Goal: Task Accomplishment & Management: Manage account settings

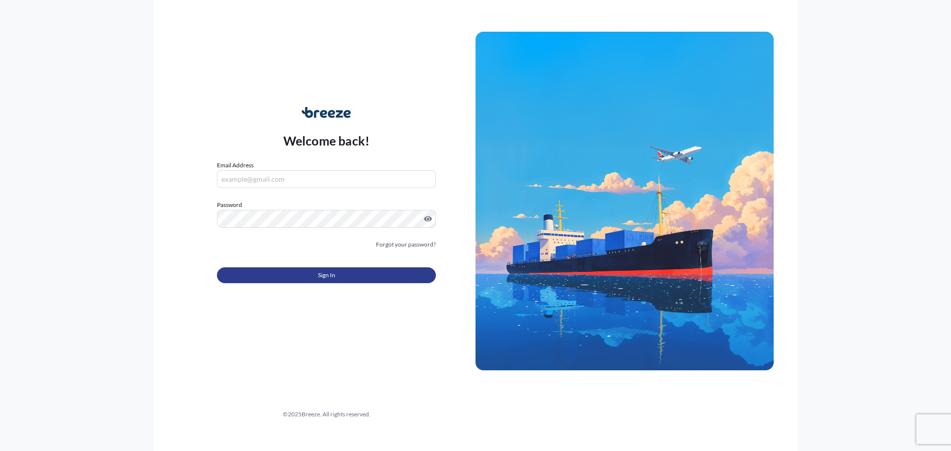
type input "[EMAIL_ADDRESS][DOMAIN_NAME]"
click at [290, 279] on button "Sign In" at bounding box center [326, 275] width 219 height 16
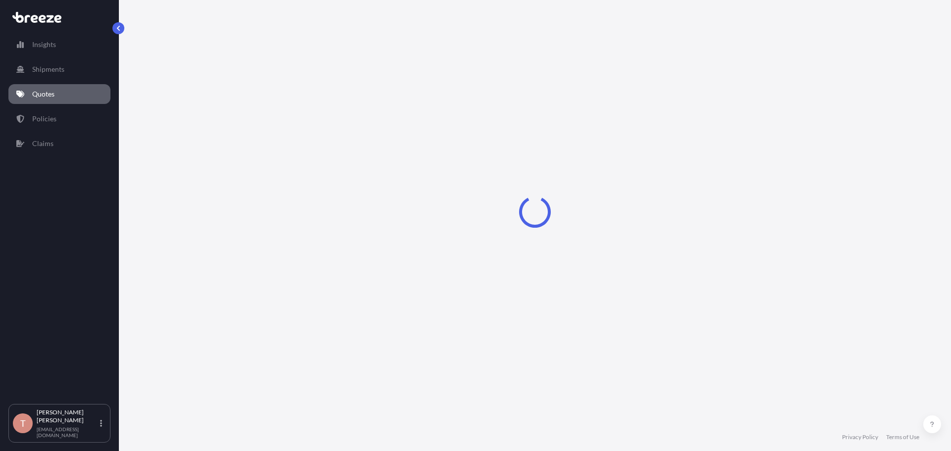
select select "Sea"
select select "1"
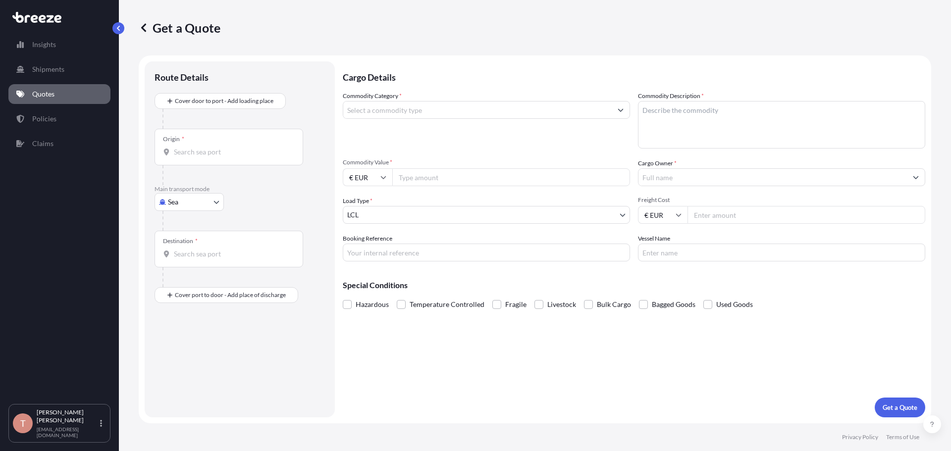
click at [44, 89] on link "Quotes" at bounding box center [59, 94] width 102 height 20
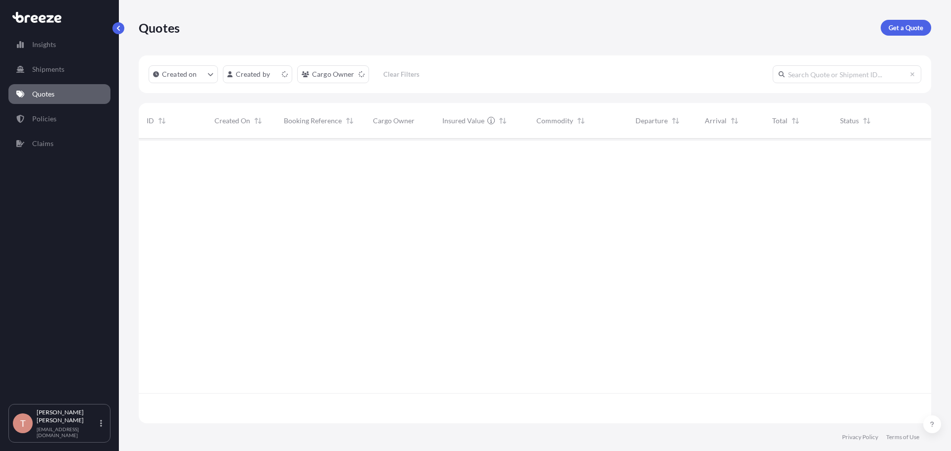
scroll to position [283, 785]
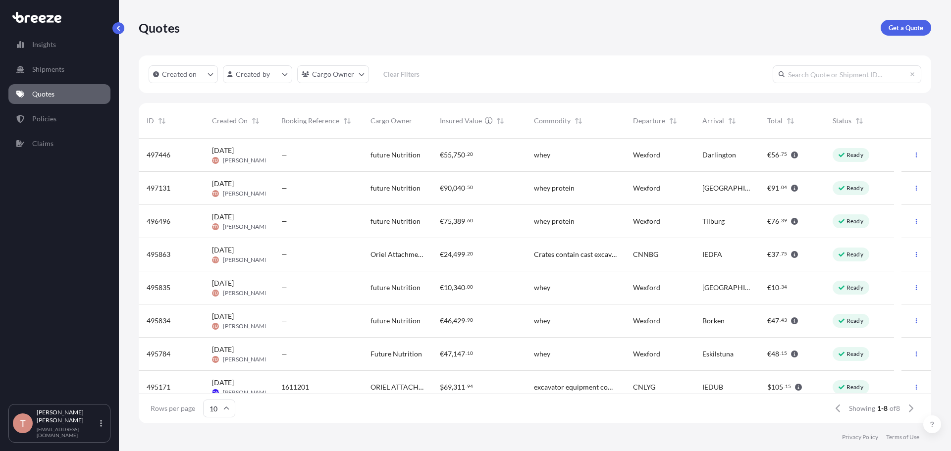
click at [233, 156] on span "[PERSON_NAME]" at bounding box center [246, 160] width 47 height 8
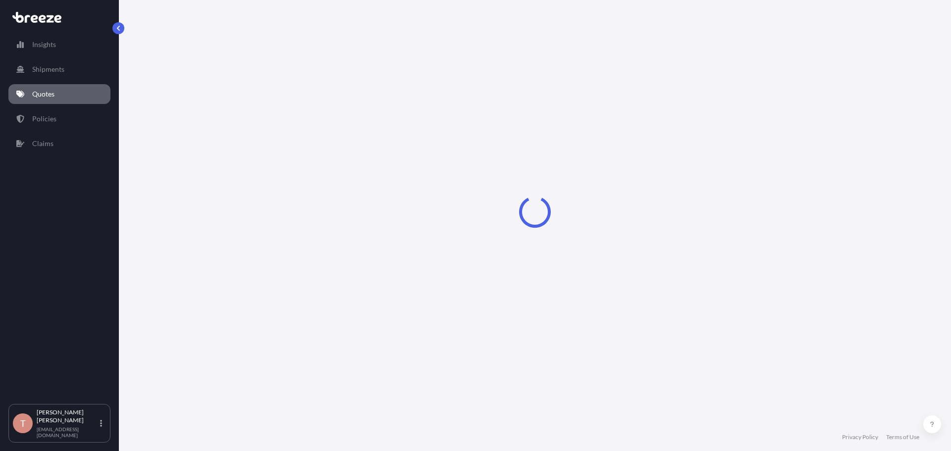
select select "Road"
select select "1"
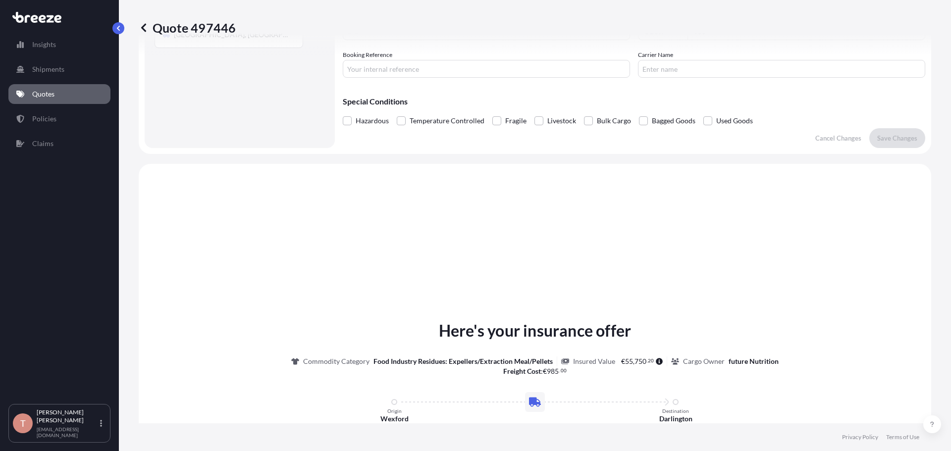
scroll to position [431, 0]
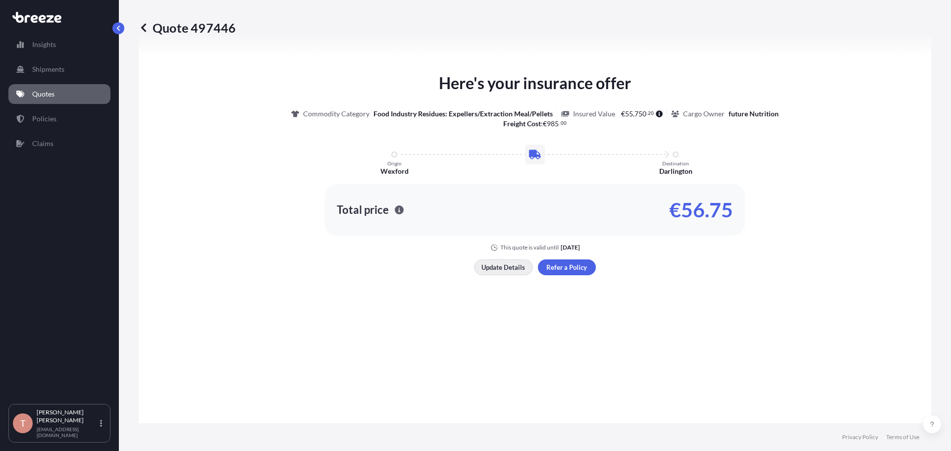
click at [512, 263] on p "Update Details" at bounding box center [503, 267] width 44 height 10
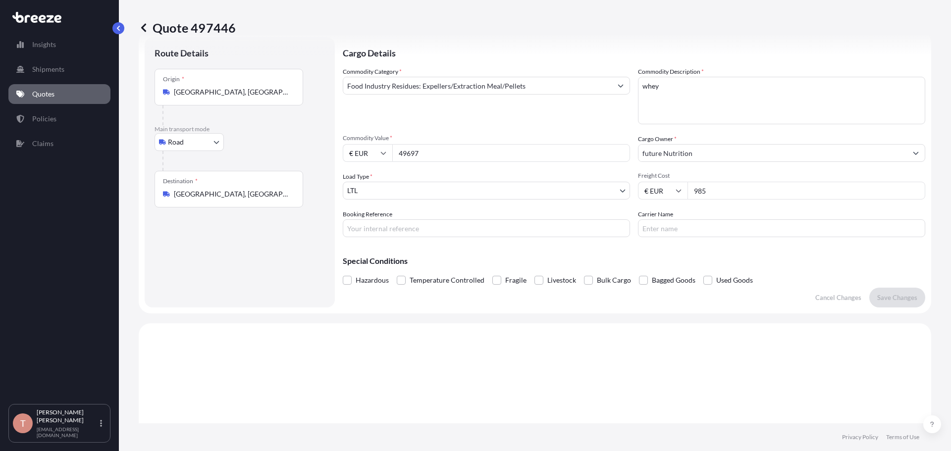
scroll to position [16, 0]
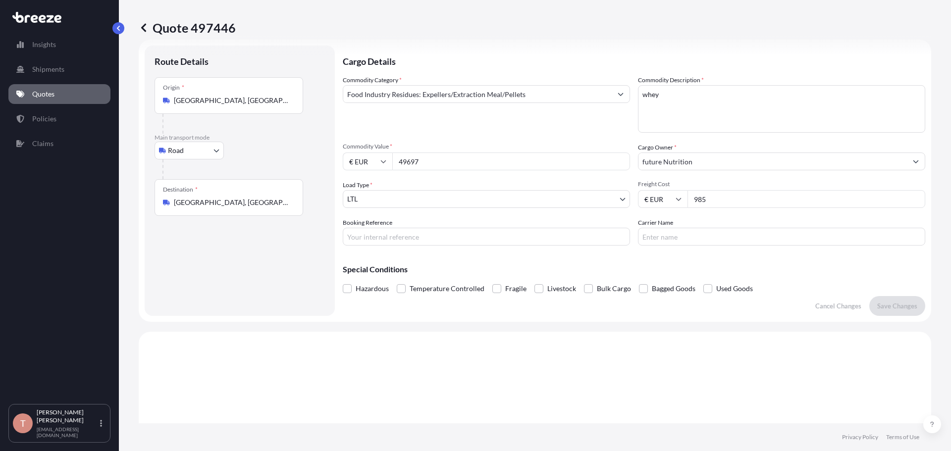
click at [374, 234] on input "Booking Reference" at bounding box center [486, 237] width 287 height 18
paste input "1625709"
type input "1625709"
click at [888, 300] on button "Save Changes" at bounding box center [897, 306] width 56 height 20
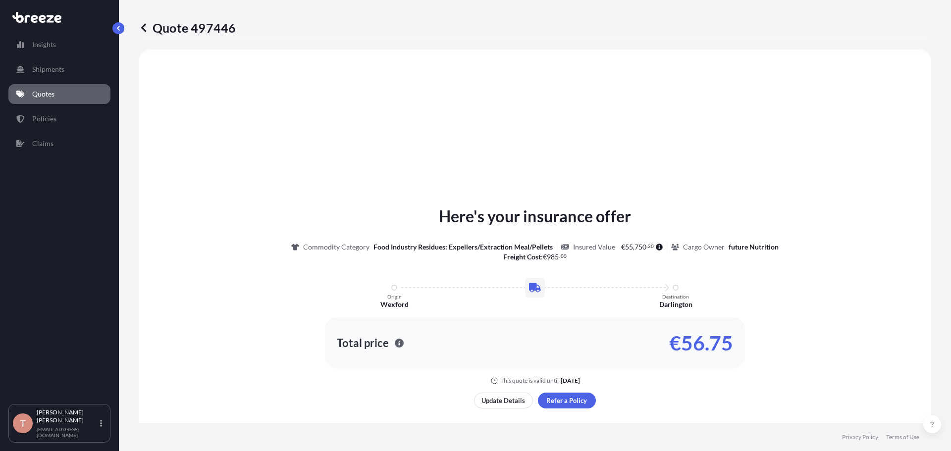
select select "Road"
select select "1"
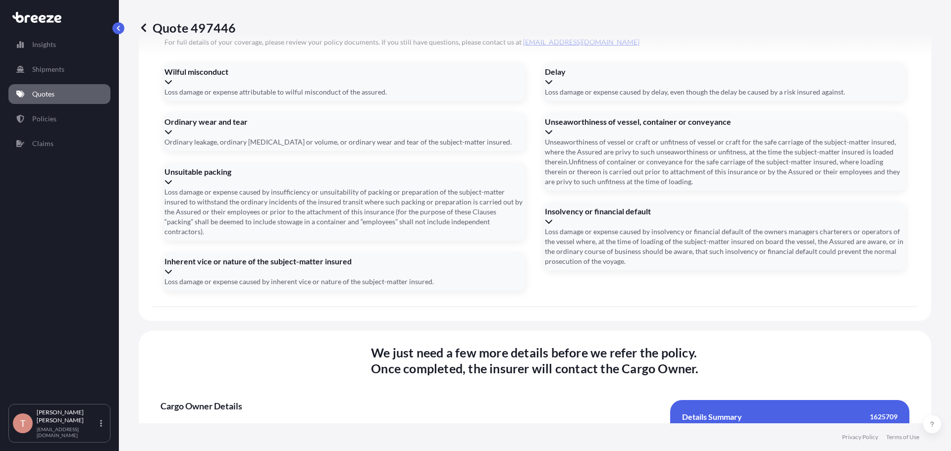
scroll to position [1210, 0]
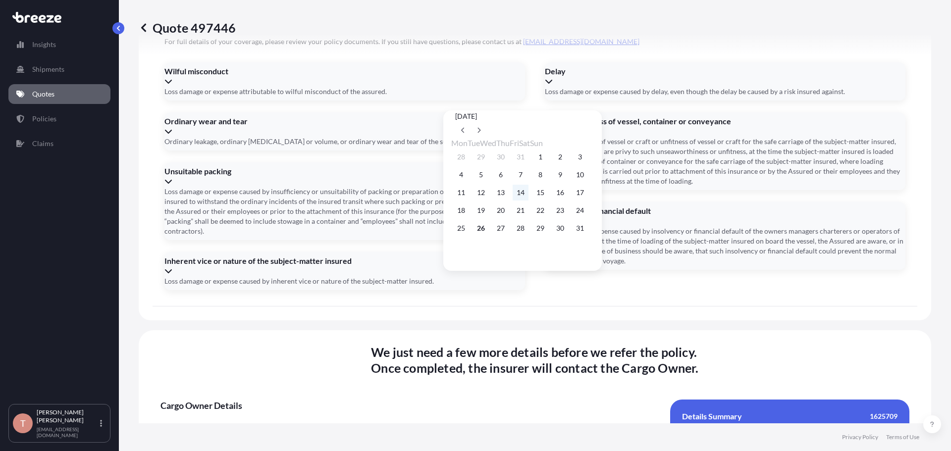
click at [528, 193] on button "14" at bounding box center [521, 193] width 16 height 16
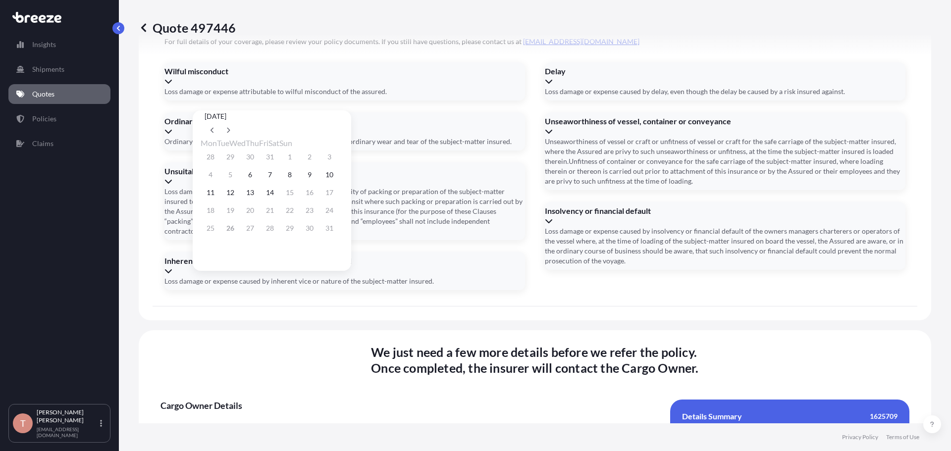
click at [306, 211] on div "18 19 20 21 22 23 24" at bounding box center [272, 211] width 143 height 18
click at [230, 232] on div "25 26 27 28 29 30 31" at bounding box center [272, 228] width 143 height 18
click at [234, 232] on div "25 26 27 28 29 30 31" at bounding box center [272, 228] width 143 height 18
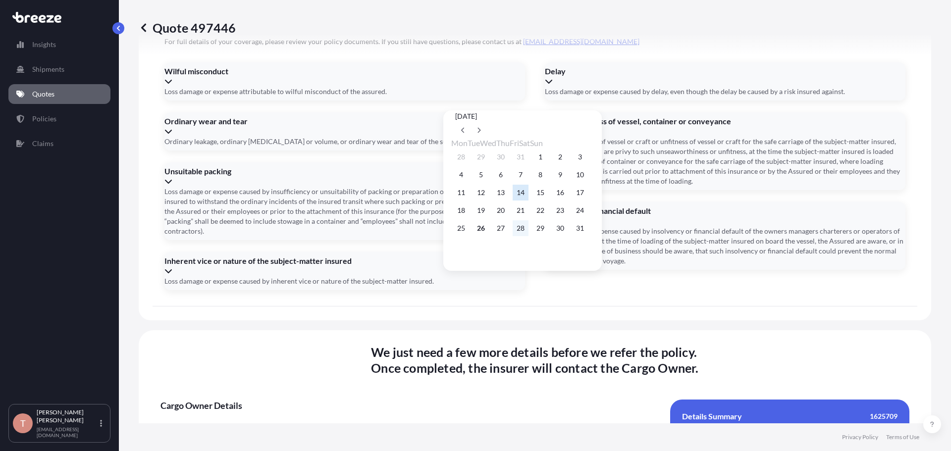
click at [528, 231] on button "28" at bounding box center [521, 228] width 16 height 16
type input "[DATE]"
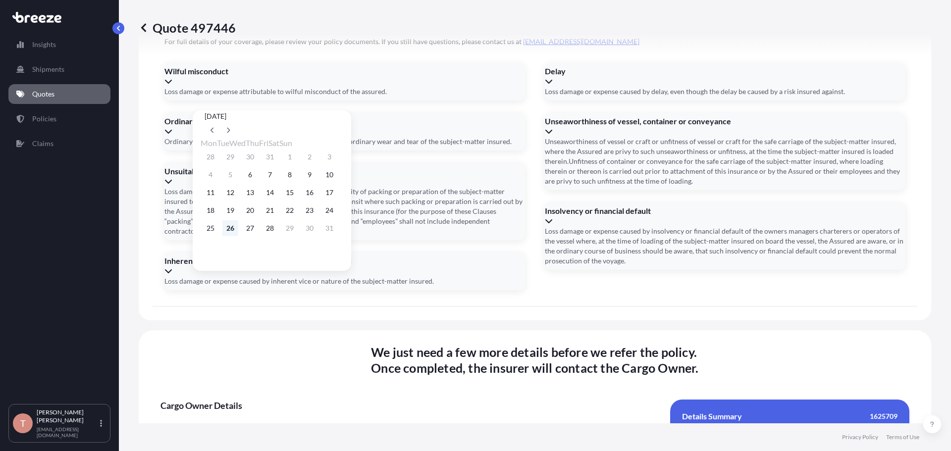
click at [233, 232] on button "26" at bounding box center [230, 228] width 16 height 16
type input "[DATE]"
